Goal: Information Seeking & Learning: Find contact information

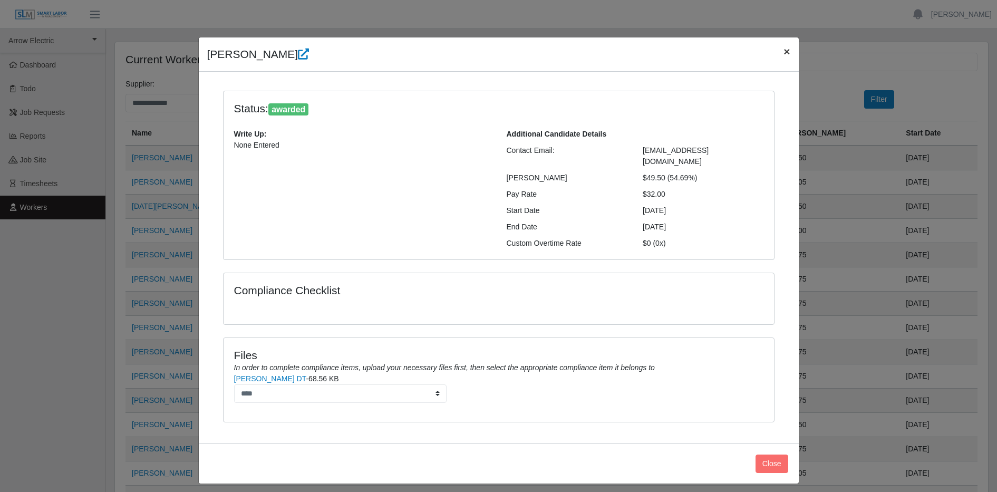
click at [786, 50] on span "×" at bounding box center [786, 51] width 6 height 12
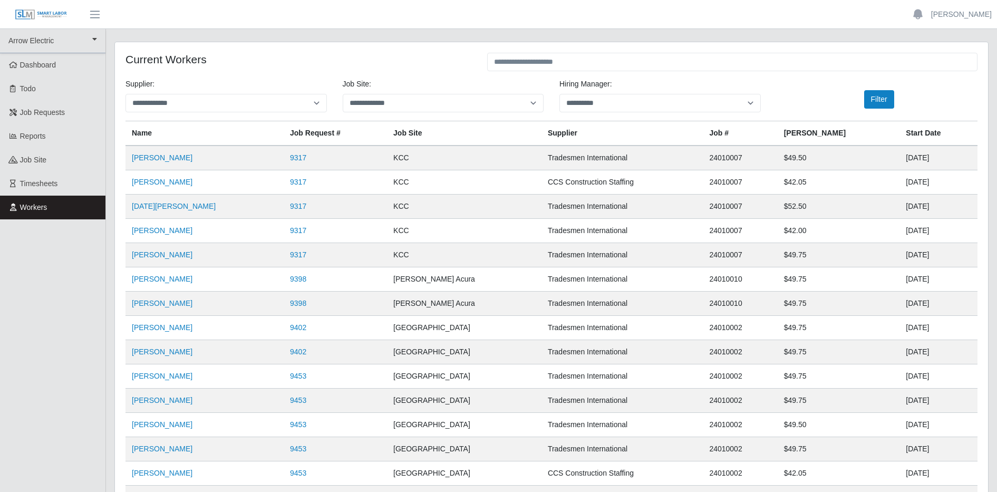
click at [36, 215] on link "Workers" at bounding box center [52, 208] width 105 height 24
click at [306, 158] on link "9317" at bounding box center [298, 157] width 16 height 8
click at [180, 186] on link "[PERSON_NAME]" at bounding box center [162, 182] width 61 height 8
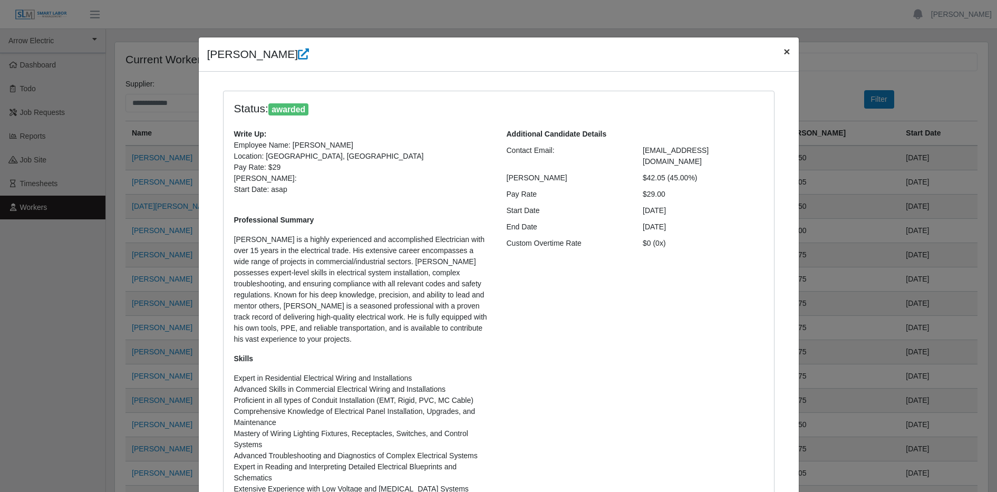
click at [783, 51] on span "×" at bounding box center [786, 51] width 6 height 12
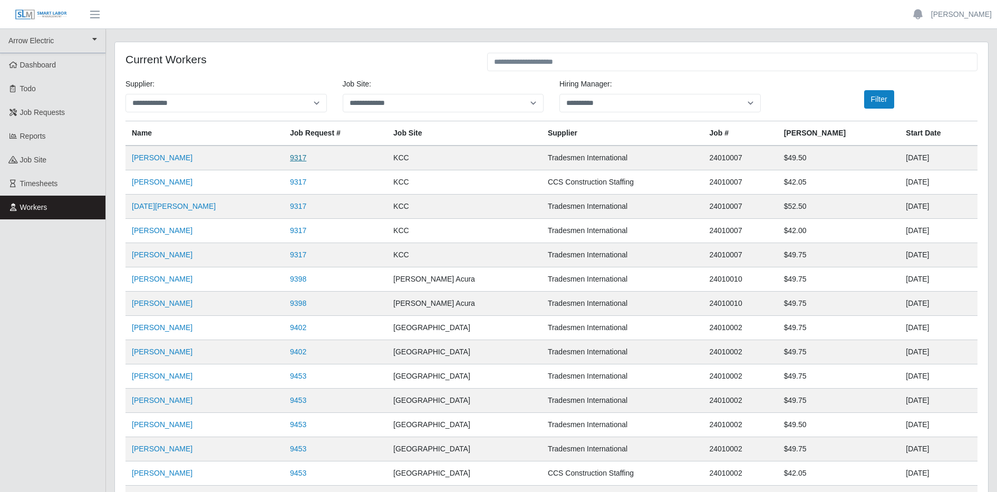
click at [306, 154] on link "9317" at bounding box center [298, 157] width 16 height 8
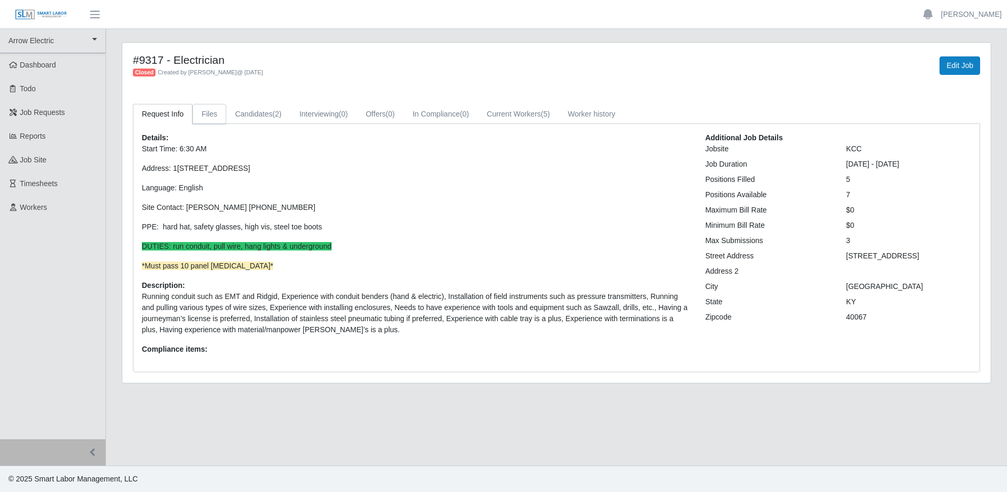
click at [212, 119] on link "Files" at bounding box center [209, 114] width 34 height 21
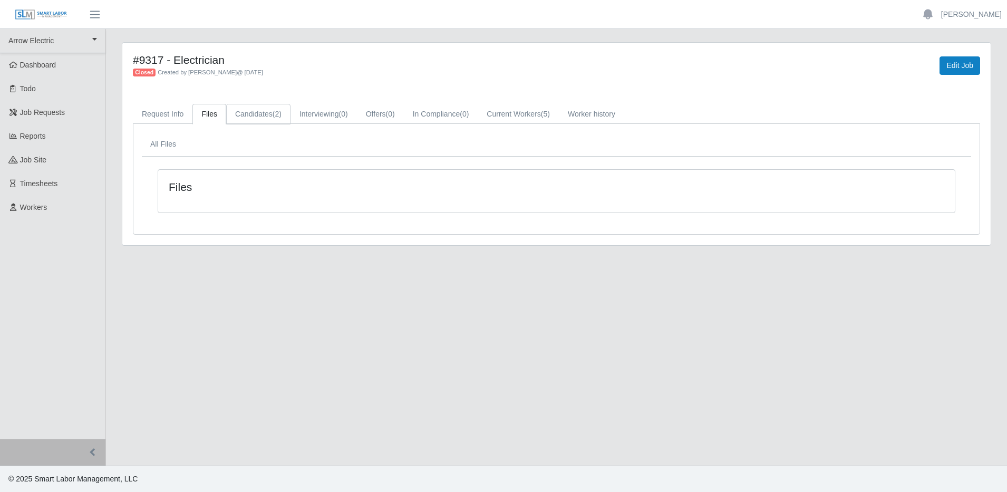
click at [261, 114] on link "Candidates (2)" at bounding box center [258, 114] width 64 height 21
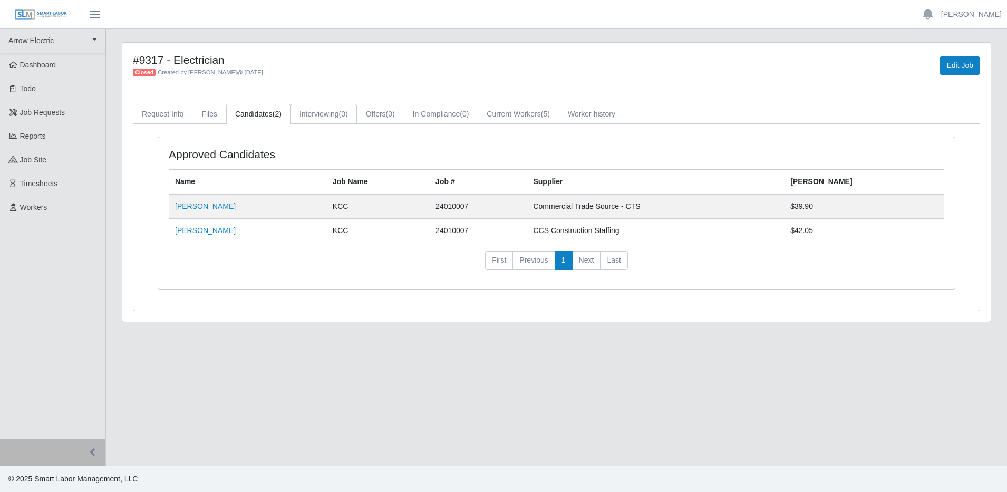
click at [308, 110] on link "Interviewing (0)" at bounding box center [323, 114] width 66 height 21
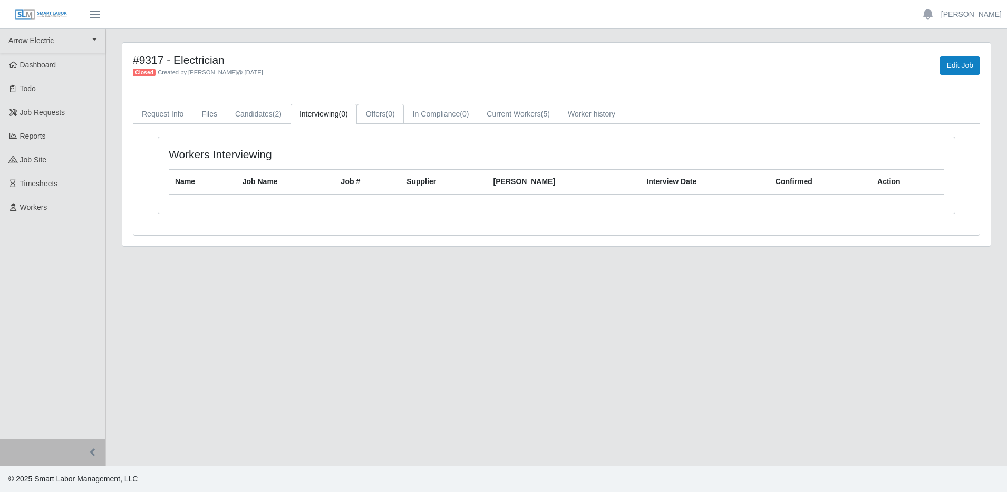
click at [363, 113] on link "Offers (0)" at bounding box center [380, 114] width 47 height 21
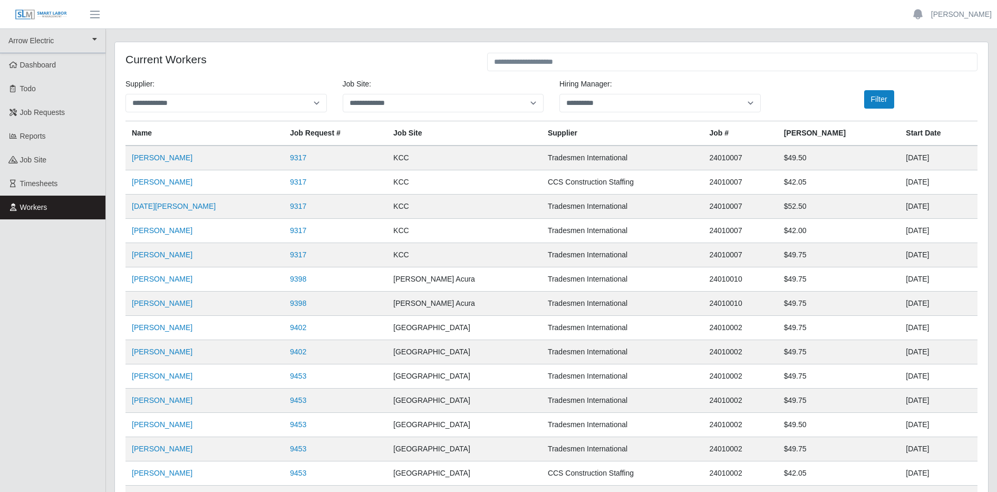
scroll to position [66, 0]
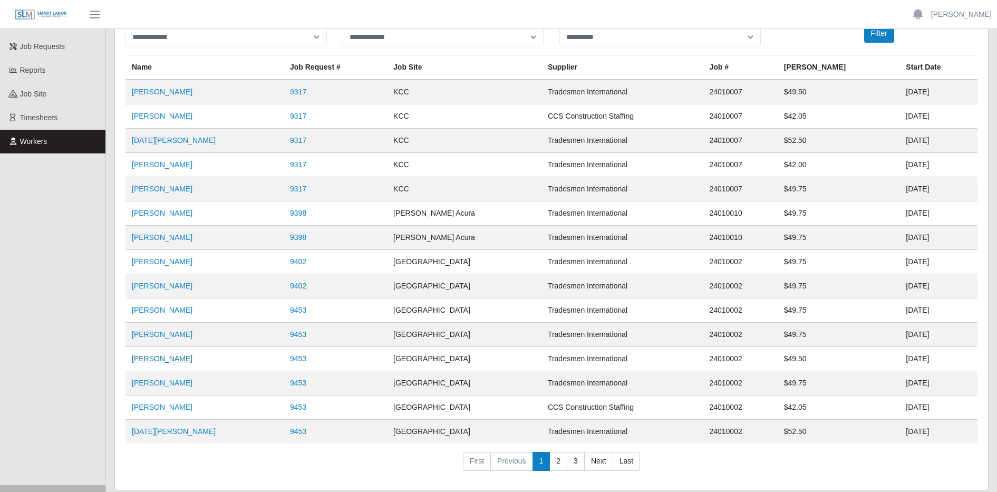
click at [151, 362] on link "[PERSON_NAME]" at bounding box center [162, 358] width 61 height 8
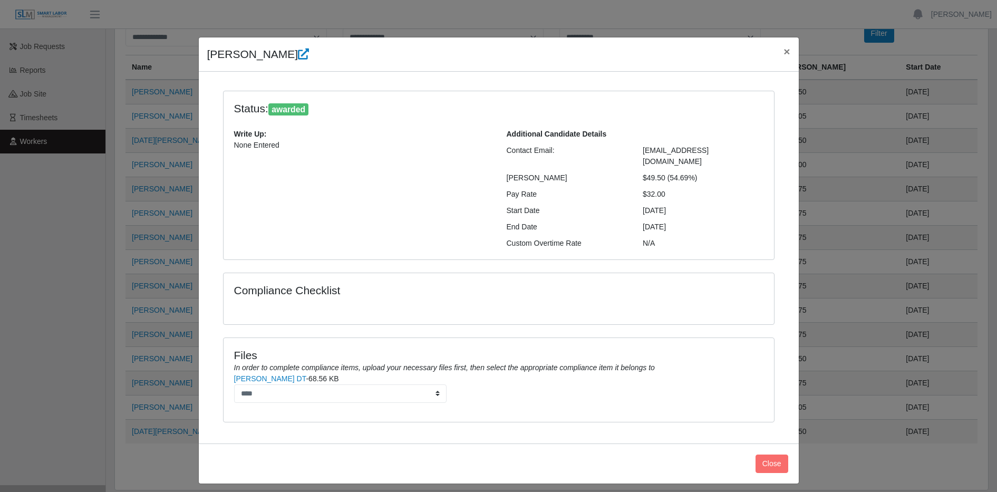
drag, startPoint x: 751, startPoint y: 152, endPoint x: 631, endPoint y: 151, distance: 120.7
click at [631, 151] on div "Contact Email: [EMAIL_ADDRESS][DOMAIN_NAME]" at bounding box center [635, 156] width 273 height 22
copy div "[EMAIL_ADDRESS][DOMAIN_NAME]"
click at [784, 47] on span "×" at bounding box center [786, 51] width 6 height 12
